Goal: Task Accomplishment & Management: Manage account settings

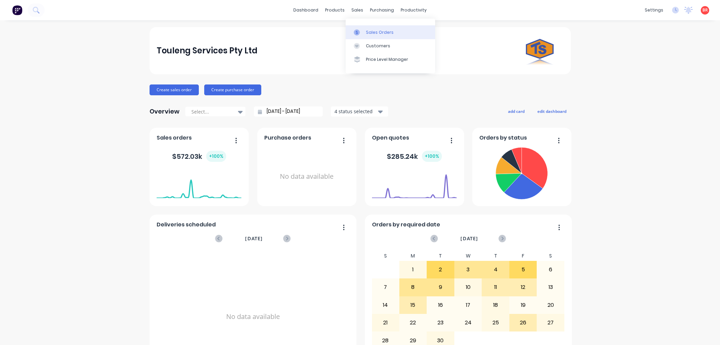
click at [369, 28] on link "Sales Orders" at bounding box center [390, 32] width 89 height 14
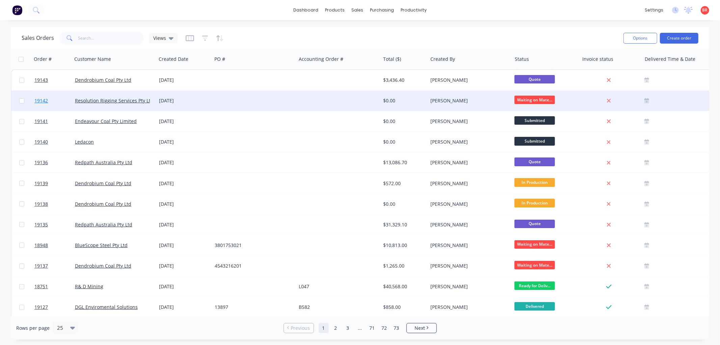
click at [40, 99] on span "19142" at bounding box center [41, 100] width 14 height 7
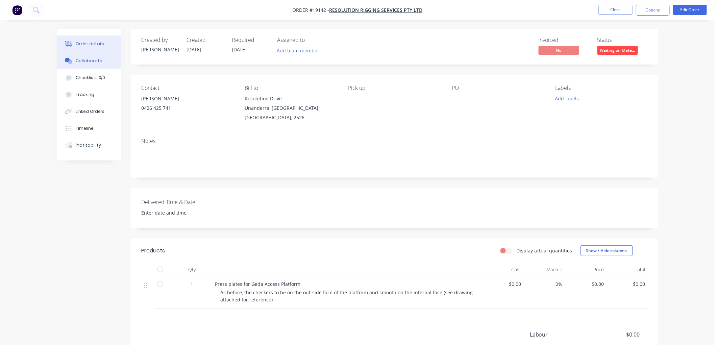
click at [84, 61] on div "Collaborate" at bounding box center [89, 61] width 27 height 6
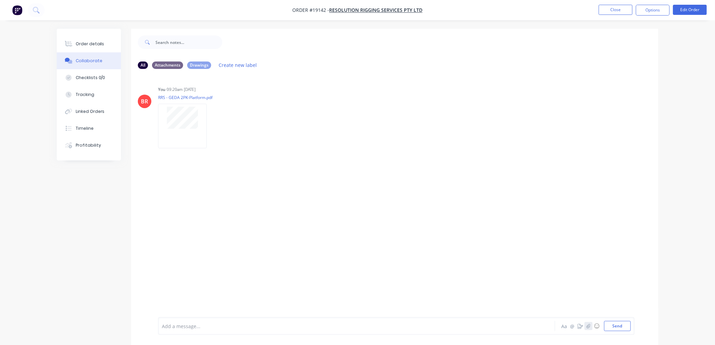
click at [586, 326] on icon "button" at bounding box center [588, 326] width 4 height 5
click at [604, 323] on button "Send" at bounding box center [617, 326] width 27 height 10
click at [106, 36] on button "Order details" at bounding box center [89, 43] width 64 height 17
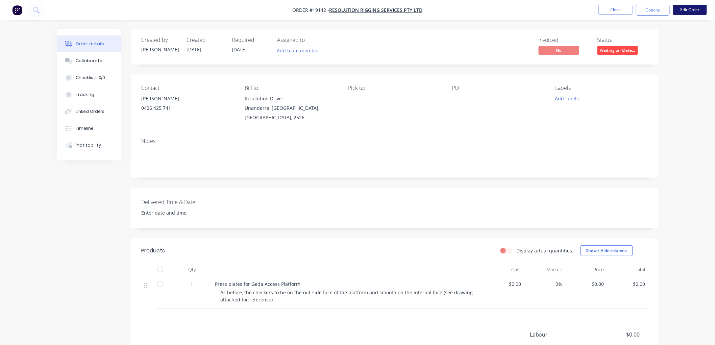
click at [685, 10] on button "Edit Order" at bounding box center [690, 10] width 34 height 10
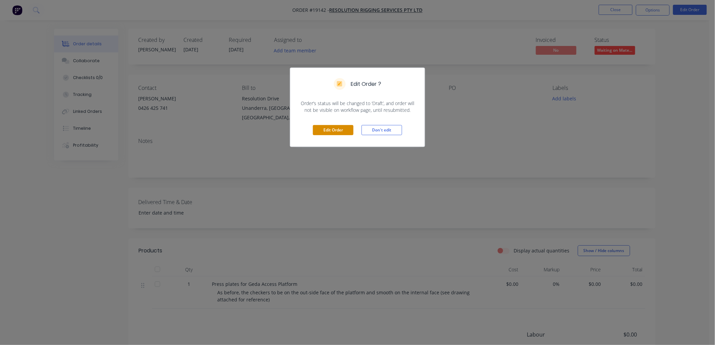
click at [333, 126] on button "Edit Order" at bounding box center [333, 130] width 41 height 10
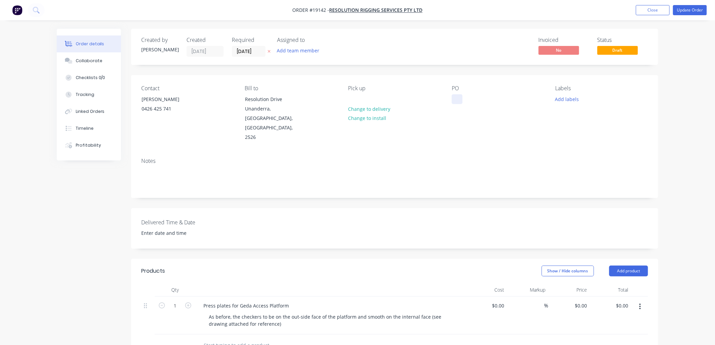
click at [460, 98] on div at bounding box center [457, 99] width 11 height 10
click at [686, 10] on button "Update Order" at bounding box center [690, 10] width 34 height 10
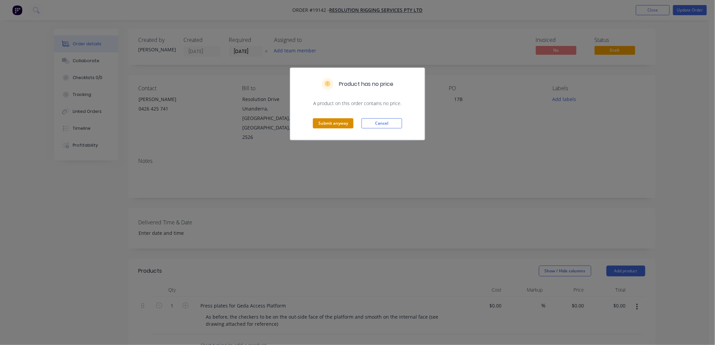
click at [322, 123] on button "Submit anyway" at bounding box center [333, 123] width 41 height 10
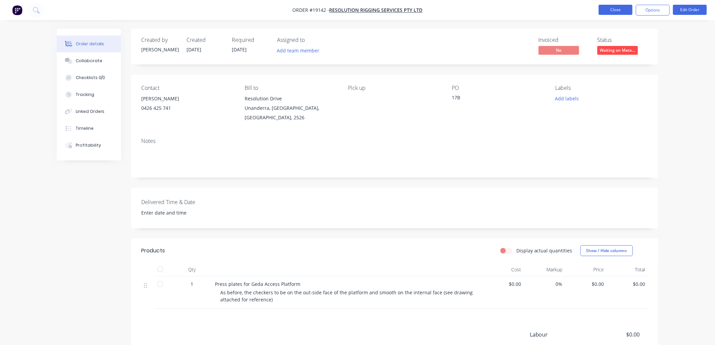
click at [619, 9] on button "Close" at bounding box center [615, 10] width 34 height 10
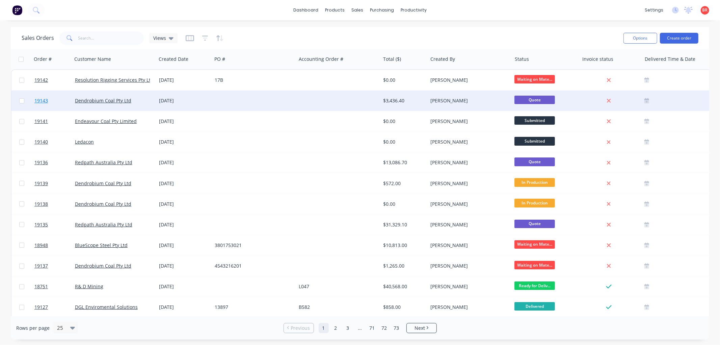
click at [39, 101] on span "19143" at bounding box center [41, 100] width 14 height 7
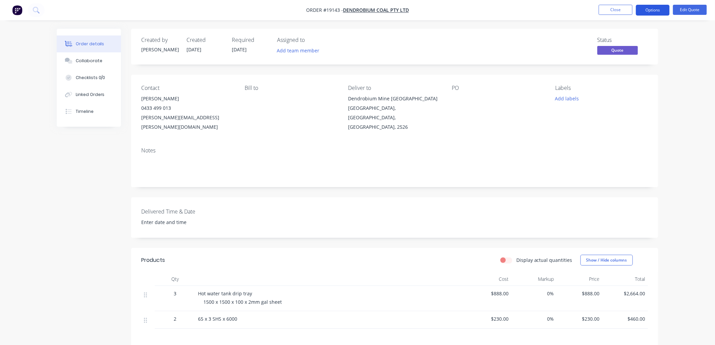
click at [643, 10] on button "Options" at bounding box center [653, 10] width 34 height 11
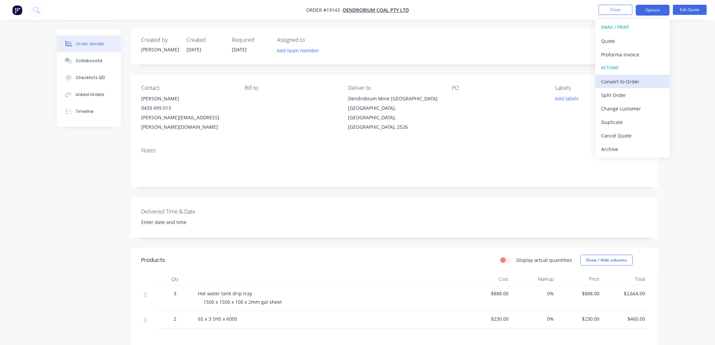
click at [613, 78] on div "Convert to Order" at bounding box center [632, 82] width 62 height 10
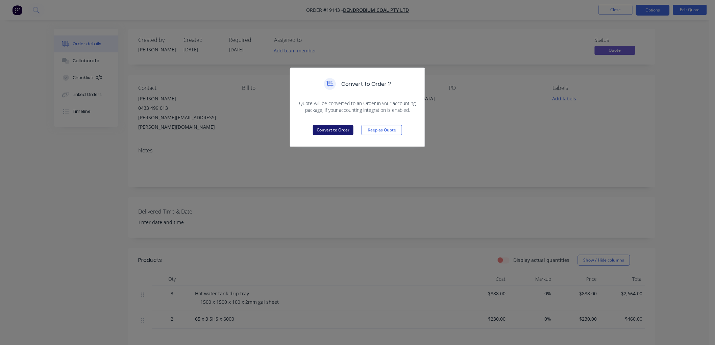
click at [342, 129] on button "Convert to Order" at bounding box center [333, 130] width 41 height 10
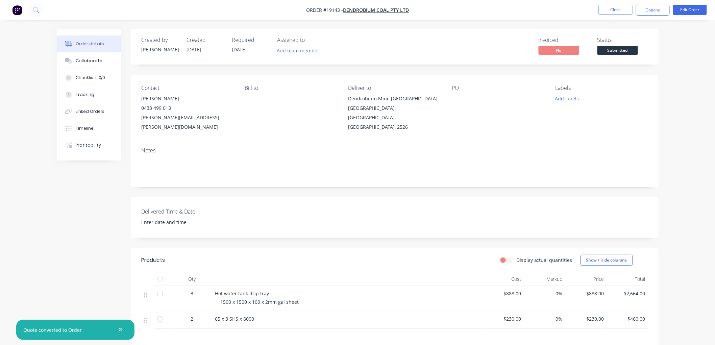
click at [610, 50] on span "Submitted" at bounding box center [617, 50] width 41 height 8
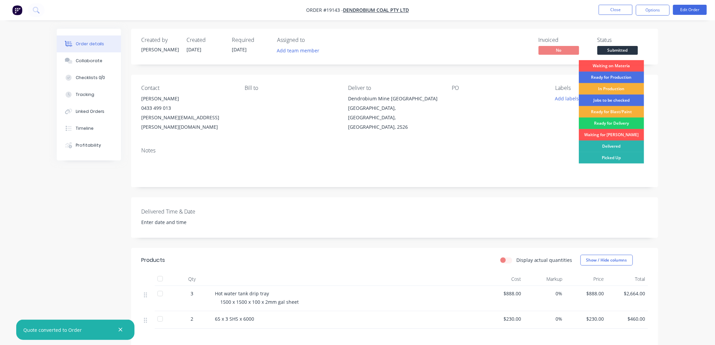
click at [604, 66] on div "Waiting on Materia" at bounding box center [610, 65] width 65 height 11
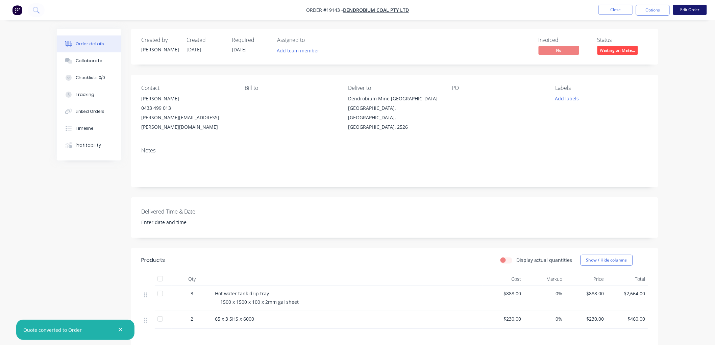
click at [690, 10] on button "Edit Order" at bounding box center [690, 10] width 34 height 10
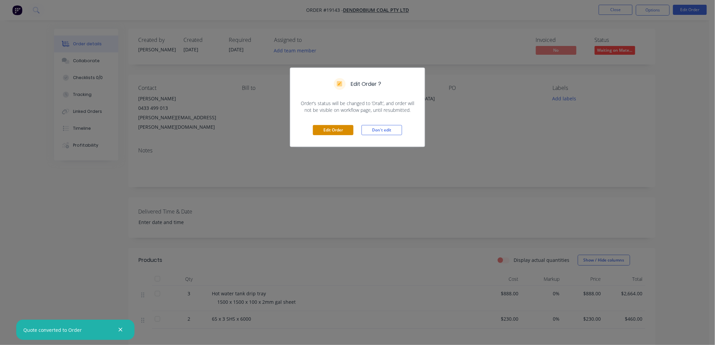
click at [336, 130] on button "Edit Order" at bounding box center [333, 130] width 41 height 10
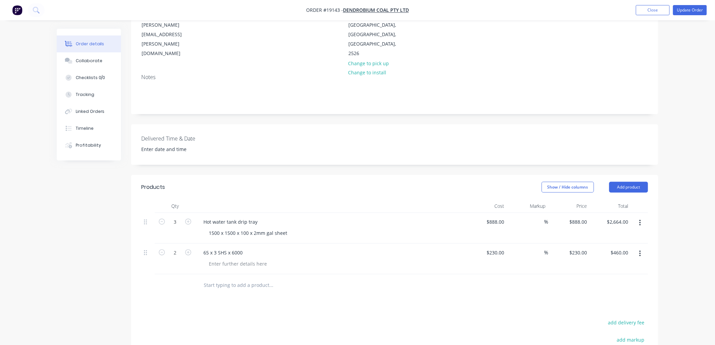
scroll to position [150, 0]
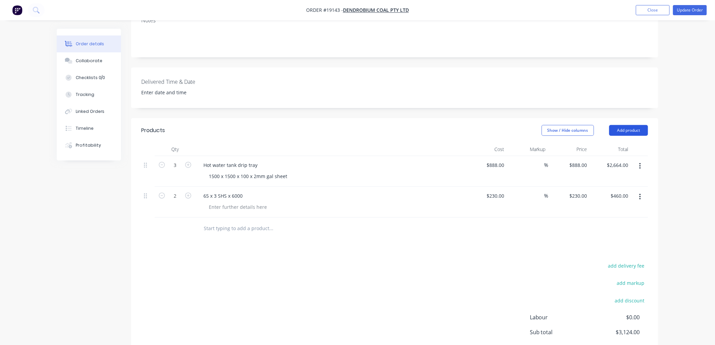
click at [623, 125] on button "Add product" at bounding box center [628, 130] width 39 height 11
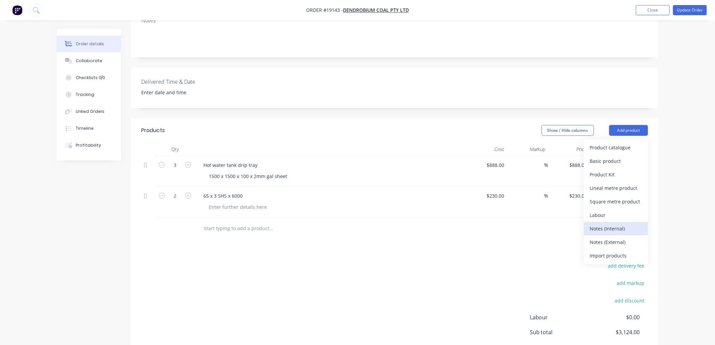
click at [596, 224] on div "Notes (Internal)" at bounding box center [616, 229] width 52 height 10
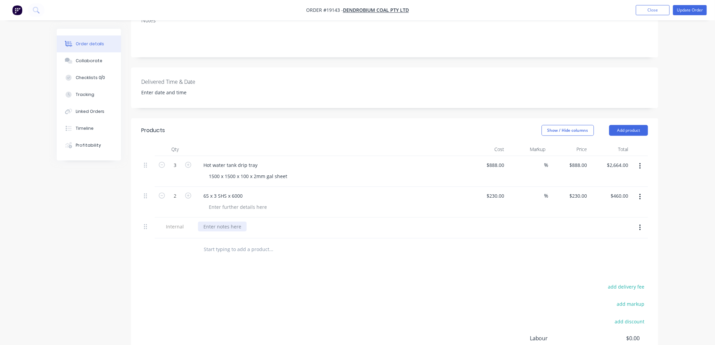
click at [222, 222] on div at bounding box center [222, 227] width 49 height 10
click at [684, 8] on button "Update Order" at bounding box center [690, 10] width 34 height 10
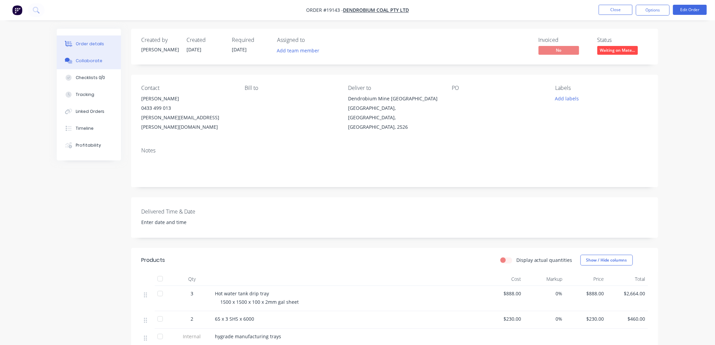
click at [94, 56] on button "Collaborate" at bounding box center [89, 60] width 64 height 17
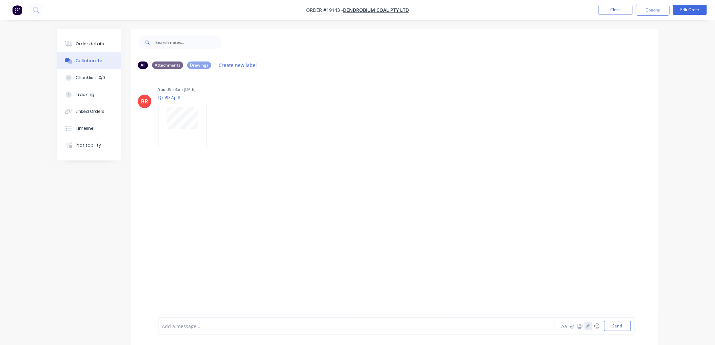
click at [588, 325] on icon "button" at bounding box center [588, 326] width 4 height 5
click at [617, 326] on button "Send" at bounding box center [617, 326] width 27 height 10
click at [93, 36] on button "Order details" at bounding box center [89, 43] width 64 height 17
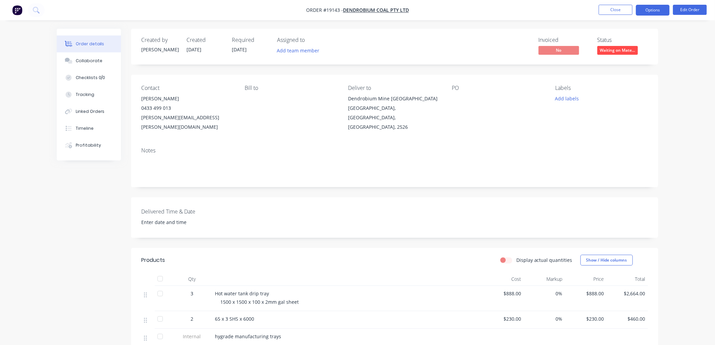
click at [644, 12] on button "Options" at bounding box center [653, 10] width 34 height 11
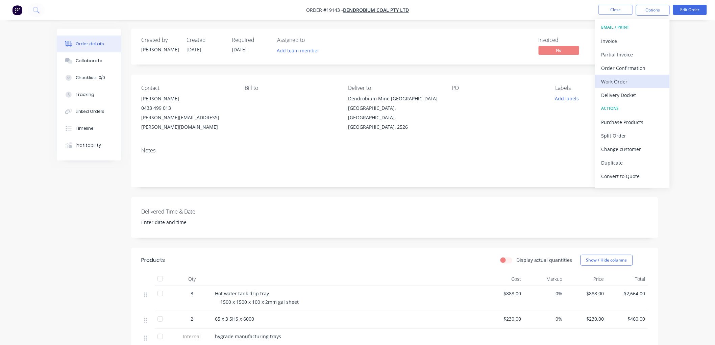
click at [622, 83] on div "Work Order" at bounding box center [632, 82] width 62 height 10
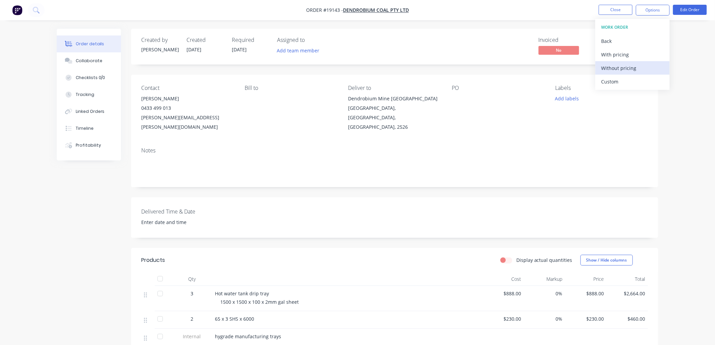
click at [616, 70] on div "Without pricing" at bounding box center [632, 68] width 62 height 10
drag, startPoint x: 687, startPoint y: 55, endPoint x: 664, endPoint y: 44, distance: 24.9
click at [685, 53] on div "Order details Collaborate Checklists 0/0 Tracking Linked Orders Timeline Profit…" at bounding box center [357, 233] width 715 height 467
click at [609, 7] on button "Close" at bounding box center [615, 10] width 34 height 10
